Goal: Task Accomplishment & Management: Manage account settings

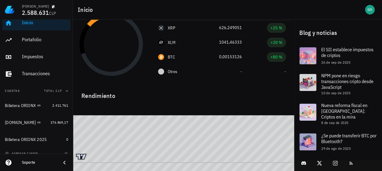
scroll to position [12, 0]
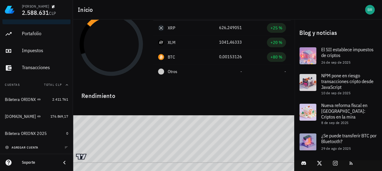
click at [13, 147] on span "agregar cuenta" at bounding box center [22, 148] width 32 height 4
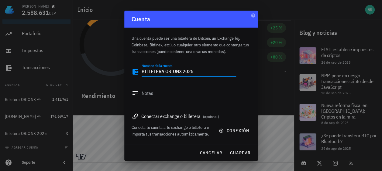
type textarea "BILLETERA ORIONX 2025"
click at [165, 94] on textarea "Notas" at bounding box center [189, 93] width 95 height 10
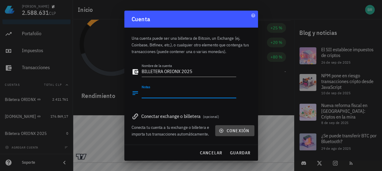
click at [241, 133] on span "conexión" at bounding box center [234, 130] width 29 height 5
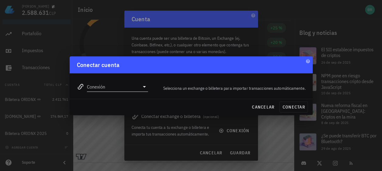
click at [143, 88] on icon at bounding box center [144, 86] width 7 height 7
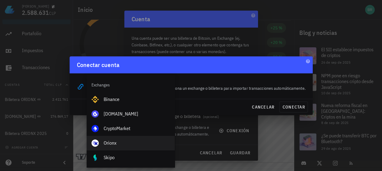
click at [109, 144] on div "Orionx" at bounding box center [137, 143] width 66 height 6
type input "Orionx"
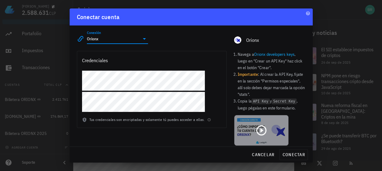
click at [258, 131] on icon at bounding box center [261, 131] width 10 height 10
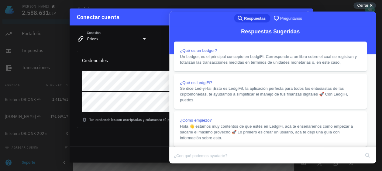
scroll to position [91, 0]
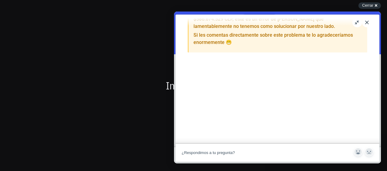
scroll to position [61, 0]
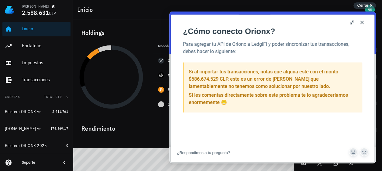
click at [362, 24] on button "Close" at bounding box center [362, 23] width 10 height 10
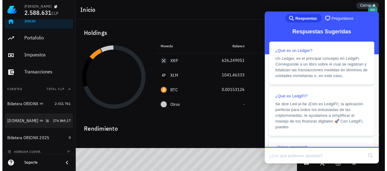
scroll to position [12, 0]
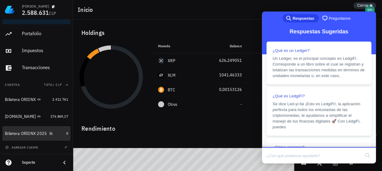
click at [26, 134] on div "Billetera ORIONX 2025" at bounding box center [26, 133] width 42 height 5
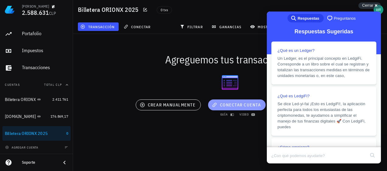
click at [223, 106] on span "conectar cuenta" at bounding box center [237, 104] width 48 height 5
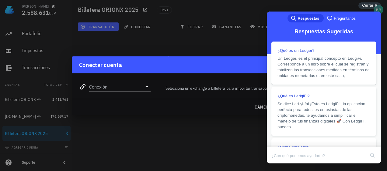
click at [149, 87] on icon at bounding box center [146, 86] width 7 height 7
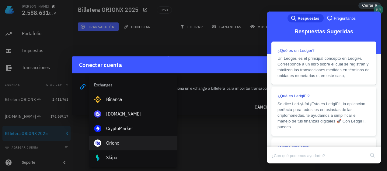
click at [116, 143] on div "Orionx" at bounding box center [139, 143] width 66 height 6
type input "Orionx"
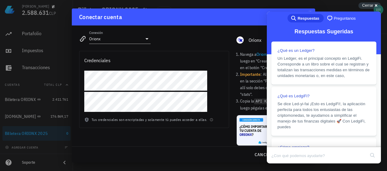
click at [379, 5] on div "Cerrar cross-small" at bounding box center [369, 5] width 22 height 6
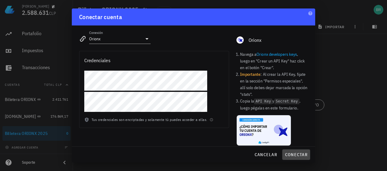
click at [297, 154] on span "conectar" at bounding box center [296, 154] width 23 height 5
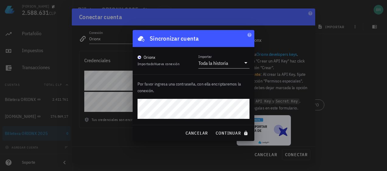
click at [135, 139] on div "cancelar continuar" at bounding box center [194, 134] width 122 height 16
click at [232, 134] on span "continuar" at bounding box center [232, 133] width 34 height 5
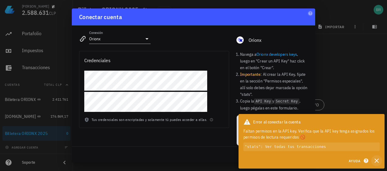
click at [377, 163] on icon "button" at bounding box center [376, 160] width 7 height 7
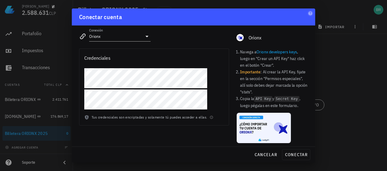
scroll to position [3, 0]
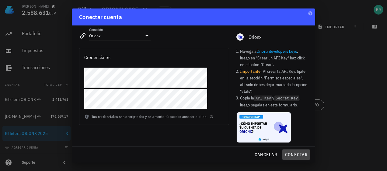
click at [294, 154] on span "conectar" at bounding box center [296, 154] width 23 height 5
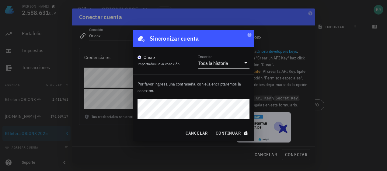
click at [245, 63] on icon at bounding box center [245, 63] width 3 height 2
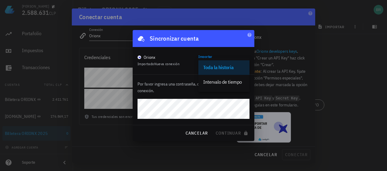
click at [230, 66] on div "Toda la historia" at bounding box center [223, 68] width 41 height 6
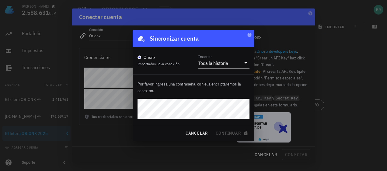
click at [106, 148] on div at bounding box center [193, 85] width 387 height 171
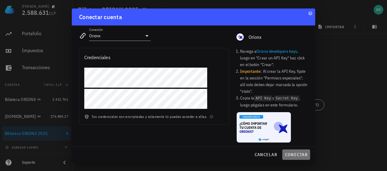
click at [301, 154] on span "conectar" at bounding box center [296, 154] width 23 height 5
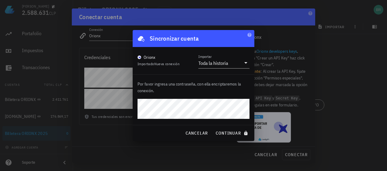
click at [106, 35] on div at bounding box center [193, 85] width 387 height 171
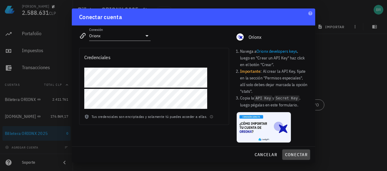
click at [292, 156] on span "conectar" at bounding box center [296, 154] width 23 height 5
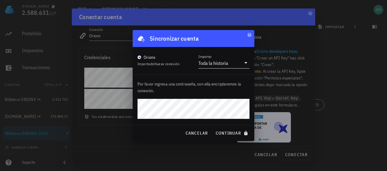
click at [247, 64] on icon at bounding box center [245, 62] width 7 height 7
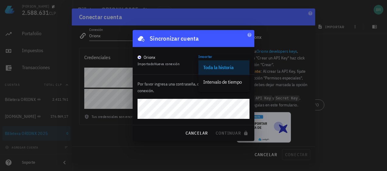
click at [221, 63] on div "Toda la historia" at bounding box center [223, 67] width 41 height 13
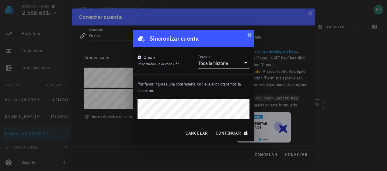
click at [249, 88] on p "Por favor ingresa una contraseña, con ella encriptaremos la conexión." at bounding box center [193, 87] width 112 height 13
click at [227, 133] on span "continuar" at bounding box center [232, 133] width 34 height 5
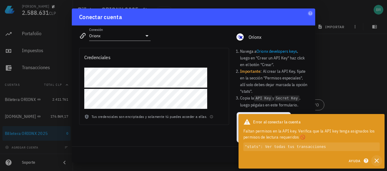
click at [375, 164] on icon "button" at bounding box center [376, 160] width 7 height 7
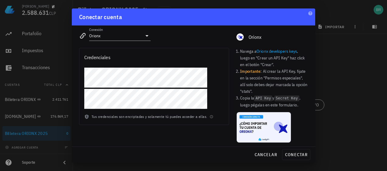
click at [43, 87] on div "[PERSON_NAME] 2.588.631 CLP Inicio [GEOGRAPHIC_DATA] Impuestos [GEOGRAPHIC_DATA…" at bounding box center [193, 85] width 387 height 171
click at [81, 104] on div at bounding box center [153, 91] width 149 height 46
click at [298, 156] on span "conectar" at bounding box center [296, 154] width 23 height 5
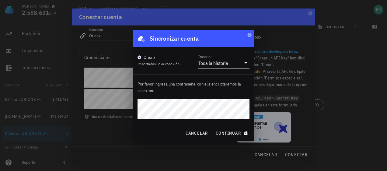
click at [127, 143] on div at bounding box center [193, 85] width 387 height 171
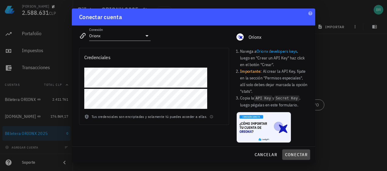
click at [291, 154] on span "conectar" at bounding box center [296, 154] width 23 height 5
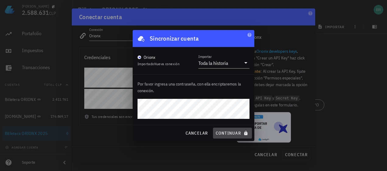
click at [235, 132] on span "continuar" at bounding box center [232, 133] width 34 height 5
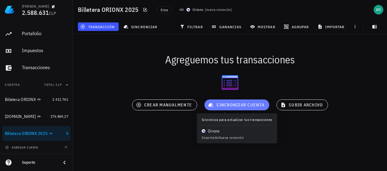
click at [226, 108] on button "sincronizar cuenta" at bounding box center [236, 105] width 65 height 11
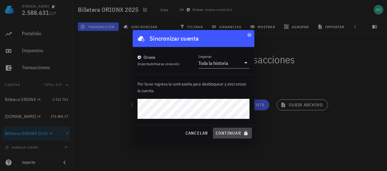
click at [234, 132] on span "continuar" at bounding box center [232, 133] width 34 height 5
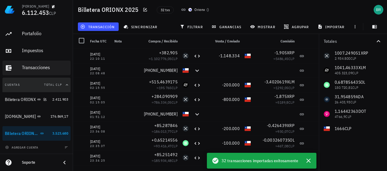
drag, startPoint x: 26, startPoint y: 100, endPoint x: 19, endPoint y: 85, distance: 16.9
click at [12, 85] on button "Cuentas Total CLP" at bounding box center [36, 85] width 68 height 15
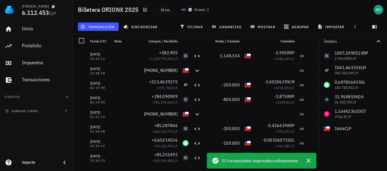
scroll to position [0, 0]
click at [65, 99] on icon "button" at bounding box center [66, 97] width 5 height 5
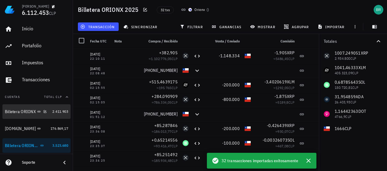
click at [19, 113] on div "Billetera ORIONX" at bounding box center [20, 111] width 31 height 5
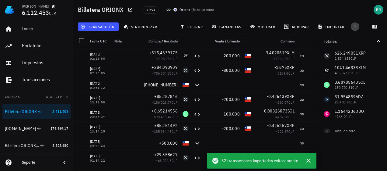
click at [356, 27] on icon "button" at bounding box center [354, 26] width 5 height 5
click at [325, 13] on div "Billetera ORIONX 30 txs Orionx ( [DATE] )" at bounding box center [230, 9] width 314 height 19
click at [128, 8] on icon "button" at bounding box center [130, 9] width 5 height 5
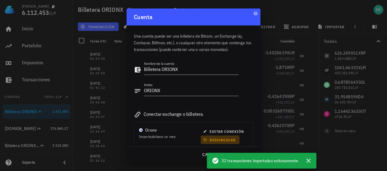
click at [228, 139] on span "desvincular" at bounding box center [219, 140] width 31 height 5
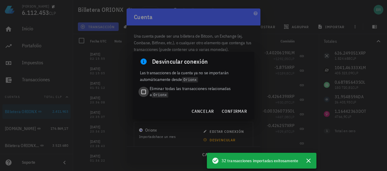
click at [144, 90] on div at bounding box center [143, 92] width 9 height 9
checkbox input "true"
click at [234, 112] on span "confirmar" at bounding box center [234, 111] width 26 height 5
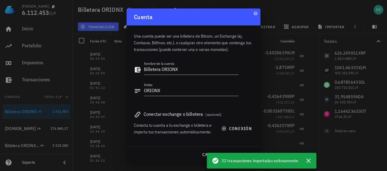
click at [278, 12] on div at bounding box center [193, 85] width 387 height 171
click at [308, 162] on icon "button" at bounding box center [308, 160] width 7 height 7
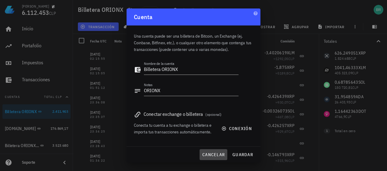
click at [204, 153] on span "cancelar" at bounding box center [213, 154] width 23 height 5
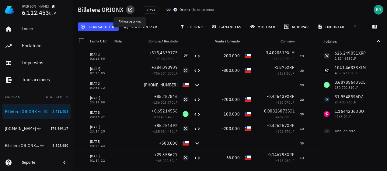
scroll to position [12, 0]
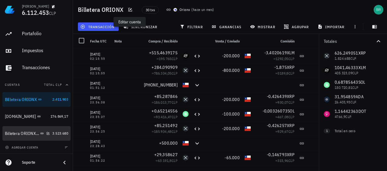
click at [21, 133] on div "Billetera ORIONX 2025" at bounding box center [22, 133] width 34 height 5
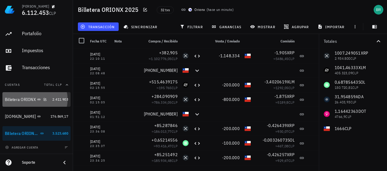
click at [35, 100] on div "Billetera ORIONX" at bounding box center [27, 100] width 45 height 6
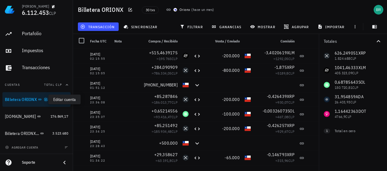
click at [45, 100] on icon "button" at bounding box center [46, 100] width 4 height 4
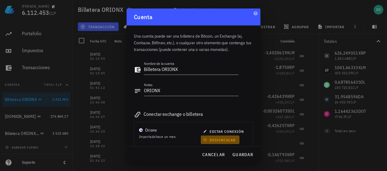
click at [205, 139] on span "desvincular" at bounding box center [219, 140] width 31 height 5
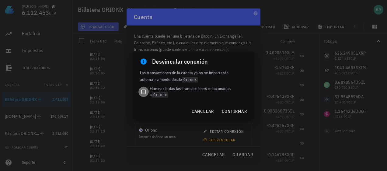
click at [143, 92] on div at bounding box center [143, 92] width 9 height 9
checkbox input "true"
click at [235, 114] on span "confirmar" at bounding box center [234, 111] width 26 height 5
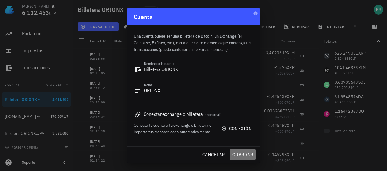
click at [239, 155] on span "guardar" at bounding box center [242, 154] width 21 height 5
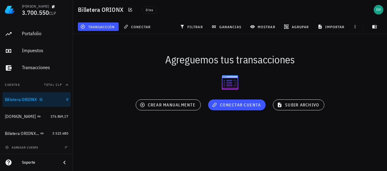
drag, startPoint x: 28, startPoint y: 100, endPoint x: 18, endPoint y: 98, distance: 10.1
click at [18, 98] on div "Billetera ORIONX" at bounding box center [21, 99] width 32 height 5
click at [41, 100] on icon "button" at bounding box center [41, 100] width 4 height 4
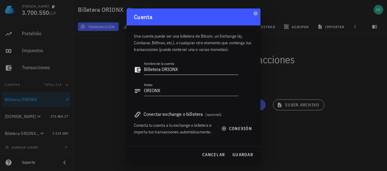
click at [169, 70] on textarea "Billetera ORIONX" at bounding box center [191, 70] width 95 height 10
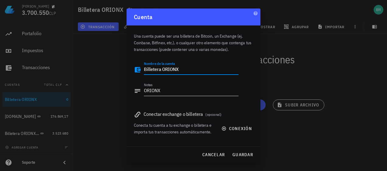
click at [178, 88] on textarea "ORIONX" at bounding box center [191, 91] width 95 height 10
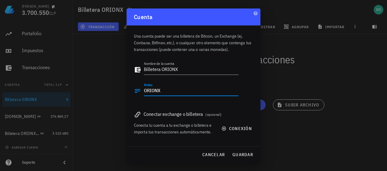
click at [338, 71] on div at bounding box center [193, 85] width 387 height 171
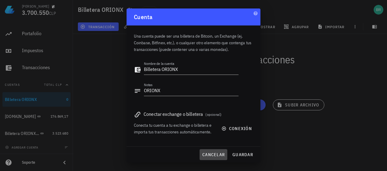
click at [206, 154] on span "cancelar" at bounding box center [213, 154] width 23 height 5
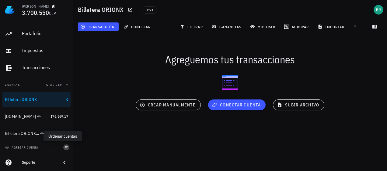
click at [64, 148] on icon "button" at bounding box center [66, 148] width 4 height 4
click at [65, 85] on icon "button" at bounding box center [66, 85] width 5 height 5
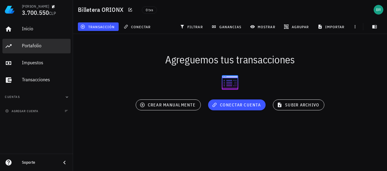
click at [39, 45] on div "Portafolio" at bounding box center [45, 46] width 46 height 6
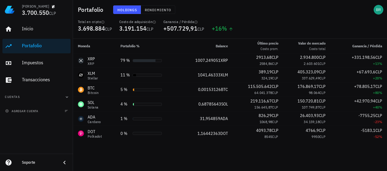
click at [296, 14] on div "Portafolio Holdings Rendimiento" at bounding box center [230, 9] width 314 height 19
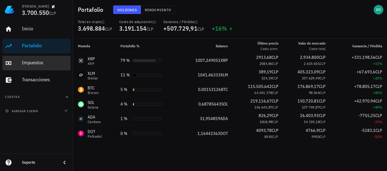
click at [26, 64] on div "Impuestos" at bounding box center [45, 63] width 46 height 6
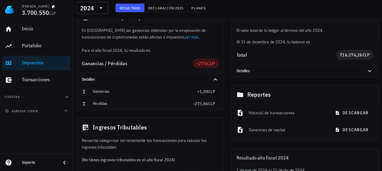
scroll to position [61, 0]
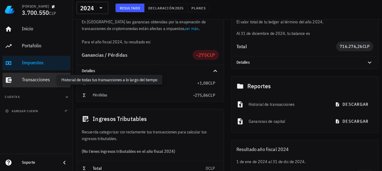
click at [42, 78] on div "Transacciones" at bounding box center [45, 80] width 46 height 6
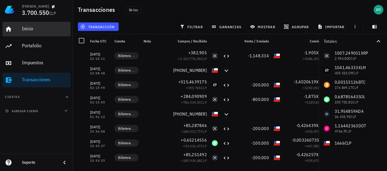
click at [34, 29] on div "Inicio" at bounding box center [45, 29] width 46 height 6
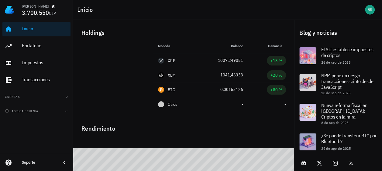
scroll to position [33, 0]
